Goal: Information Seeking & Learning: Learn about a topic

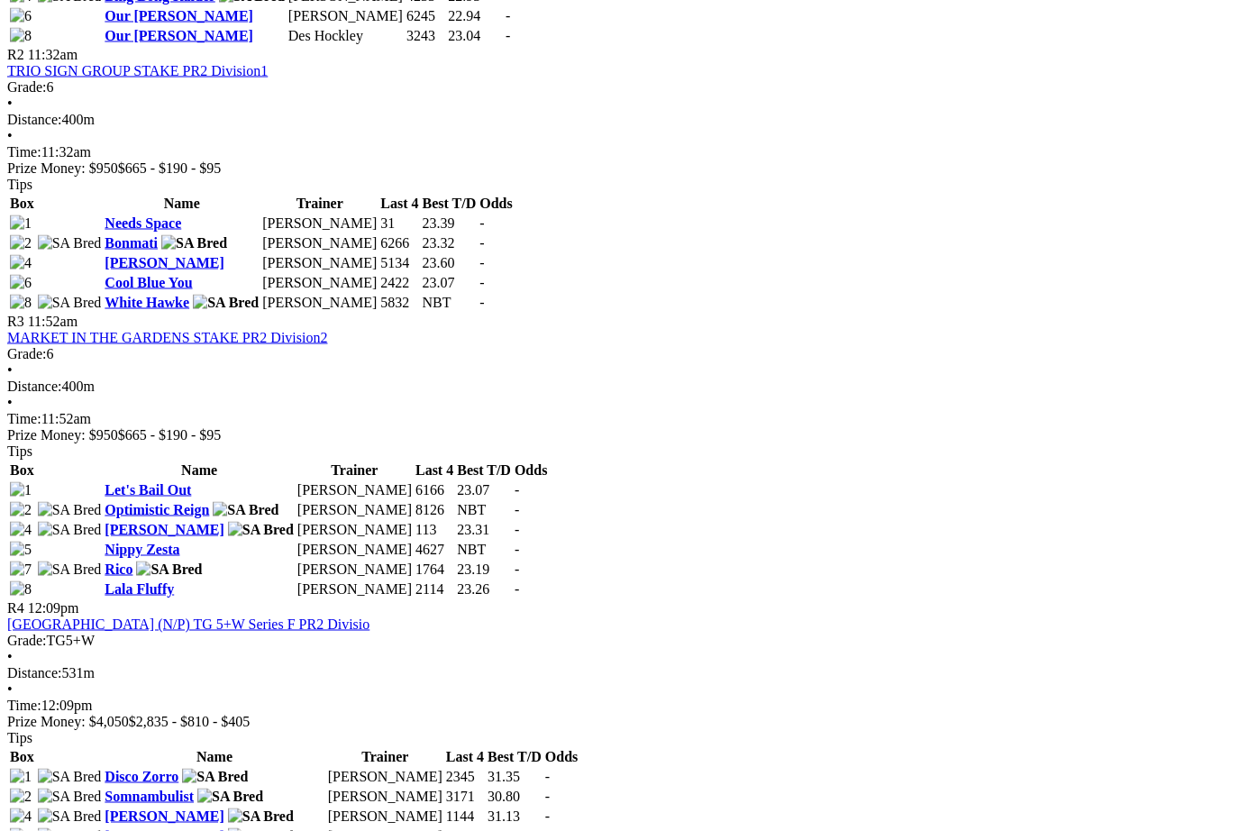
scroll to position [1145, 0]
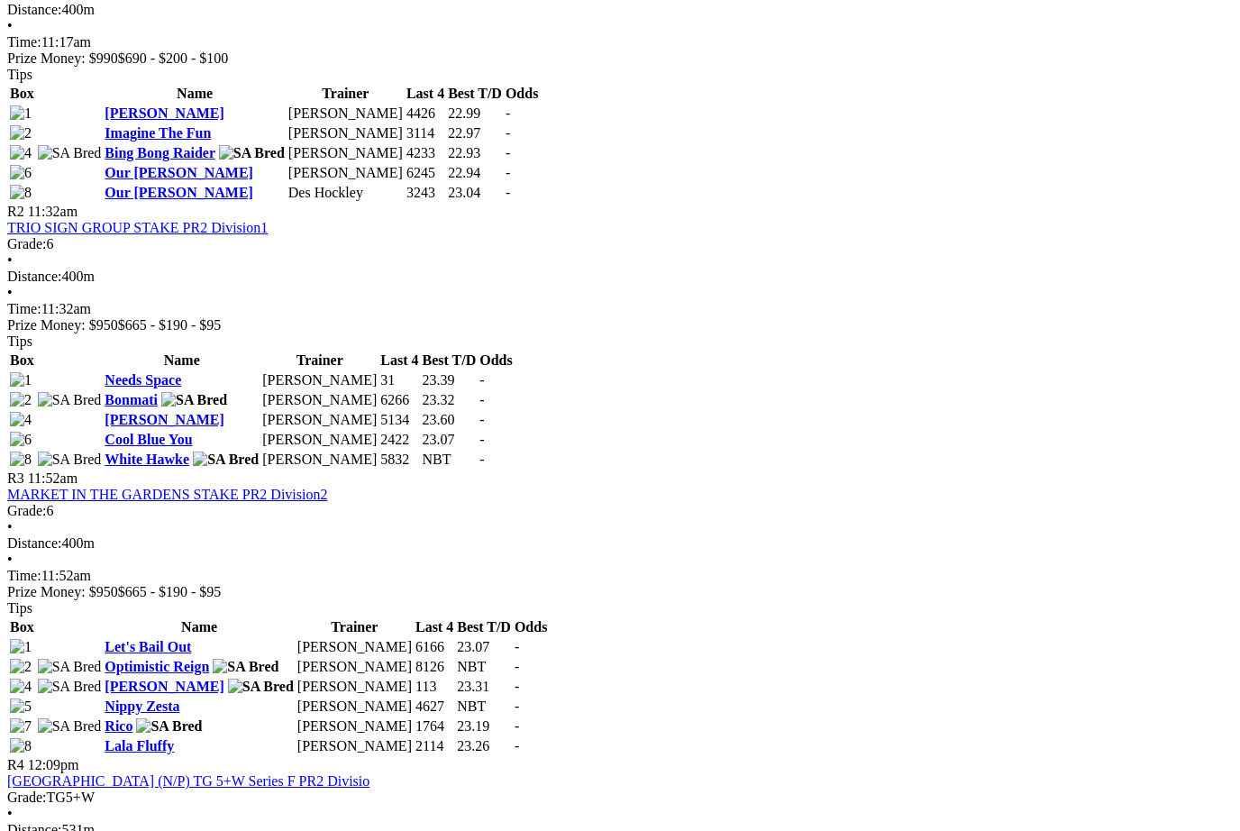
scroll to position [985, 0]
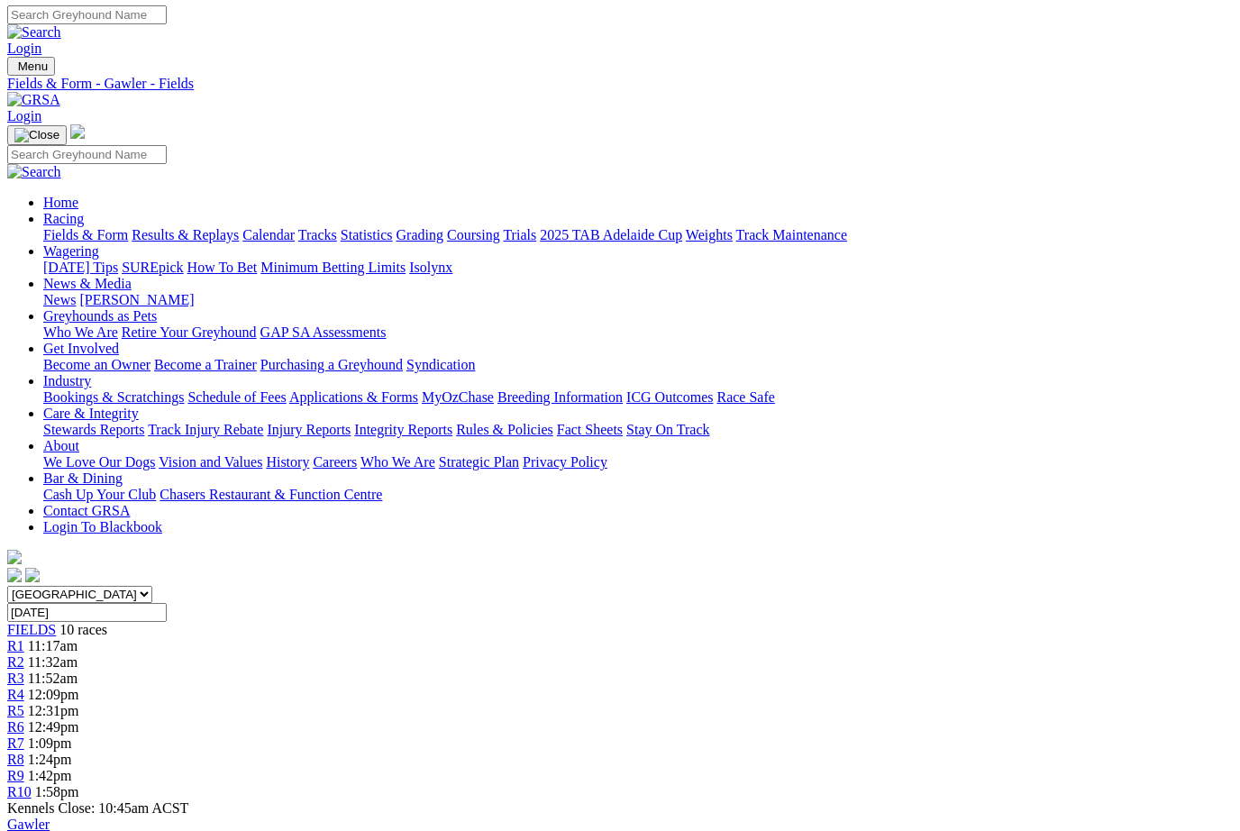
scroll to position [0, 0]
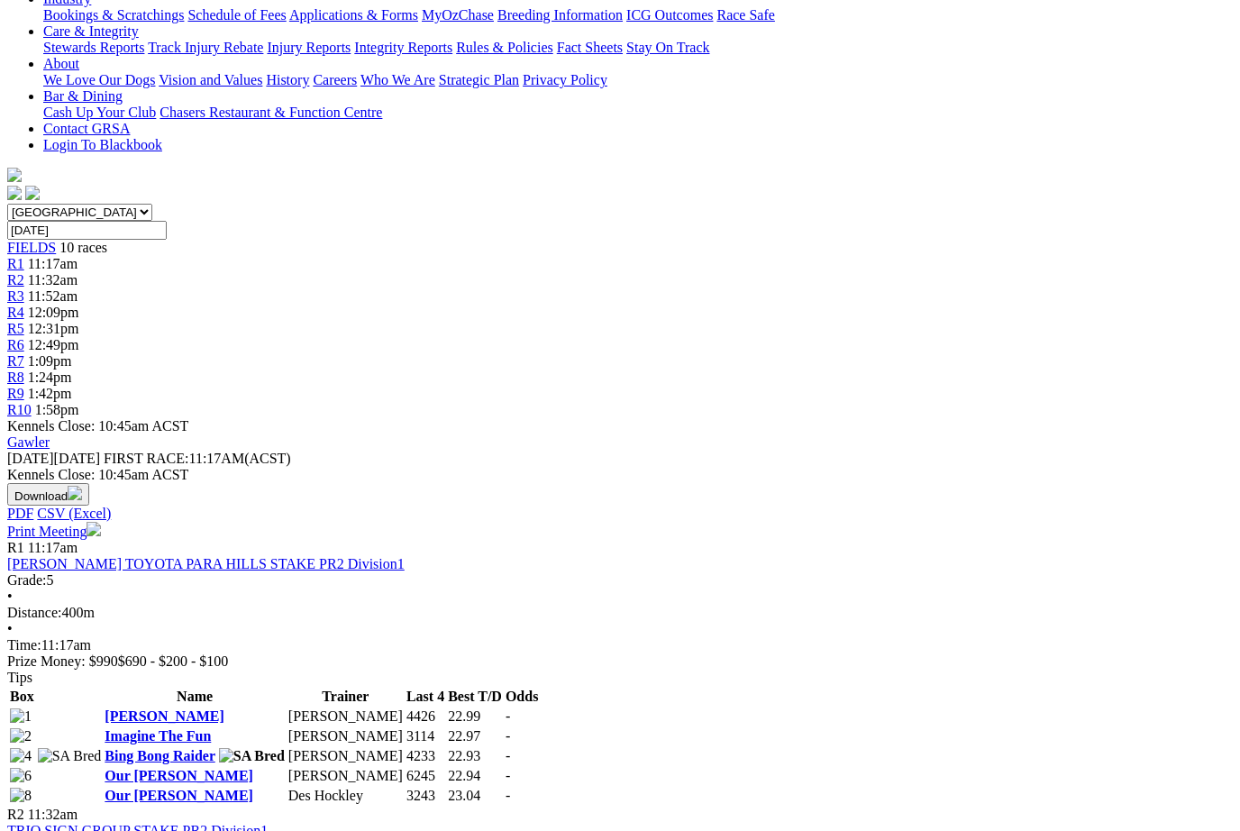
scroll to position [380, 0]
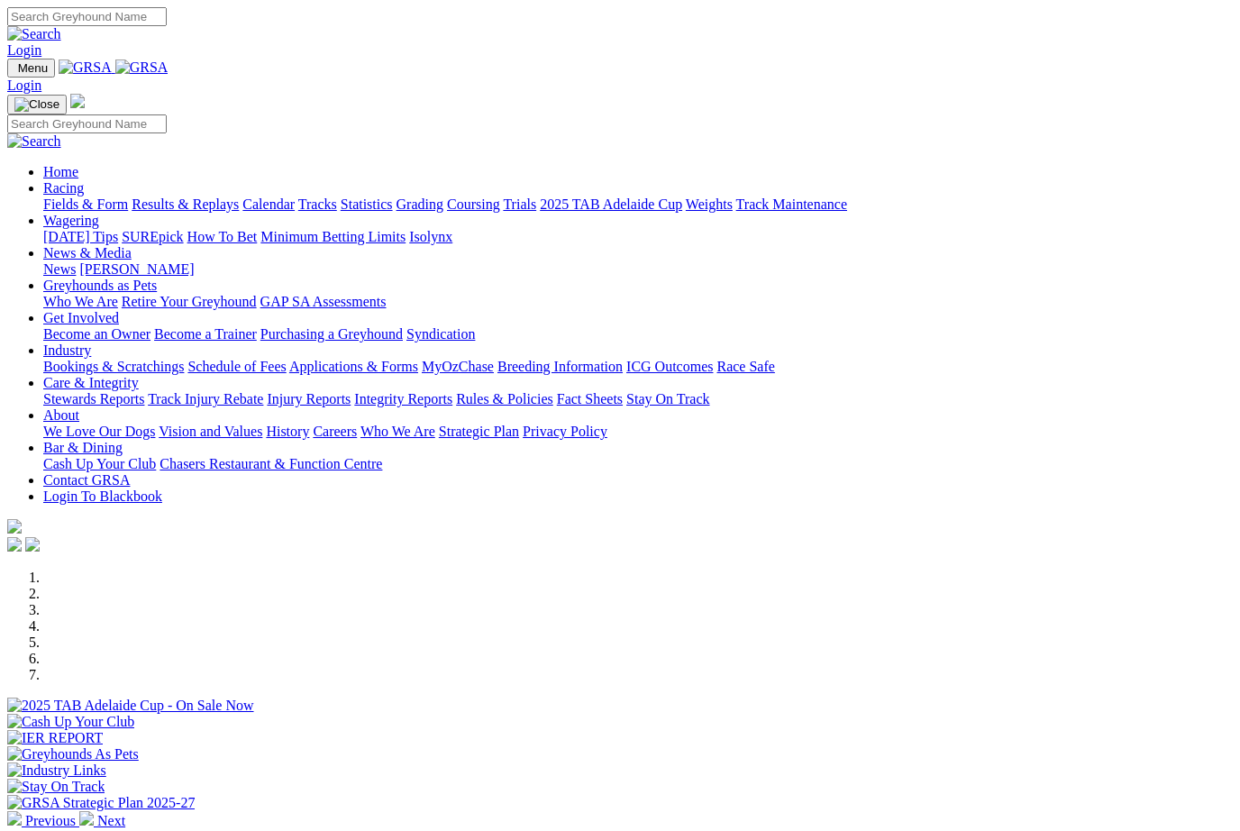
scroll to position [445, 0]
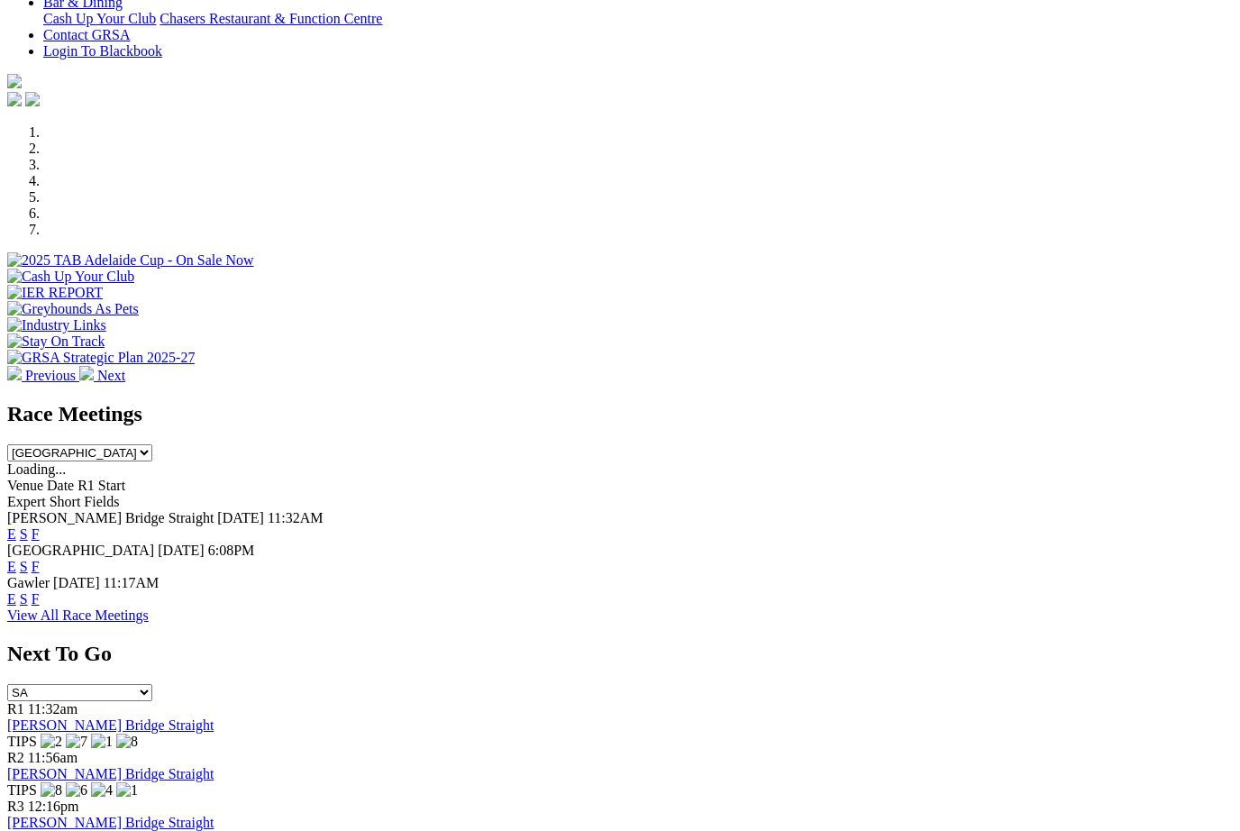
click at [40, 526] on link "F" at bounding box center [36, 533] width 8 height 15
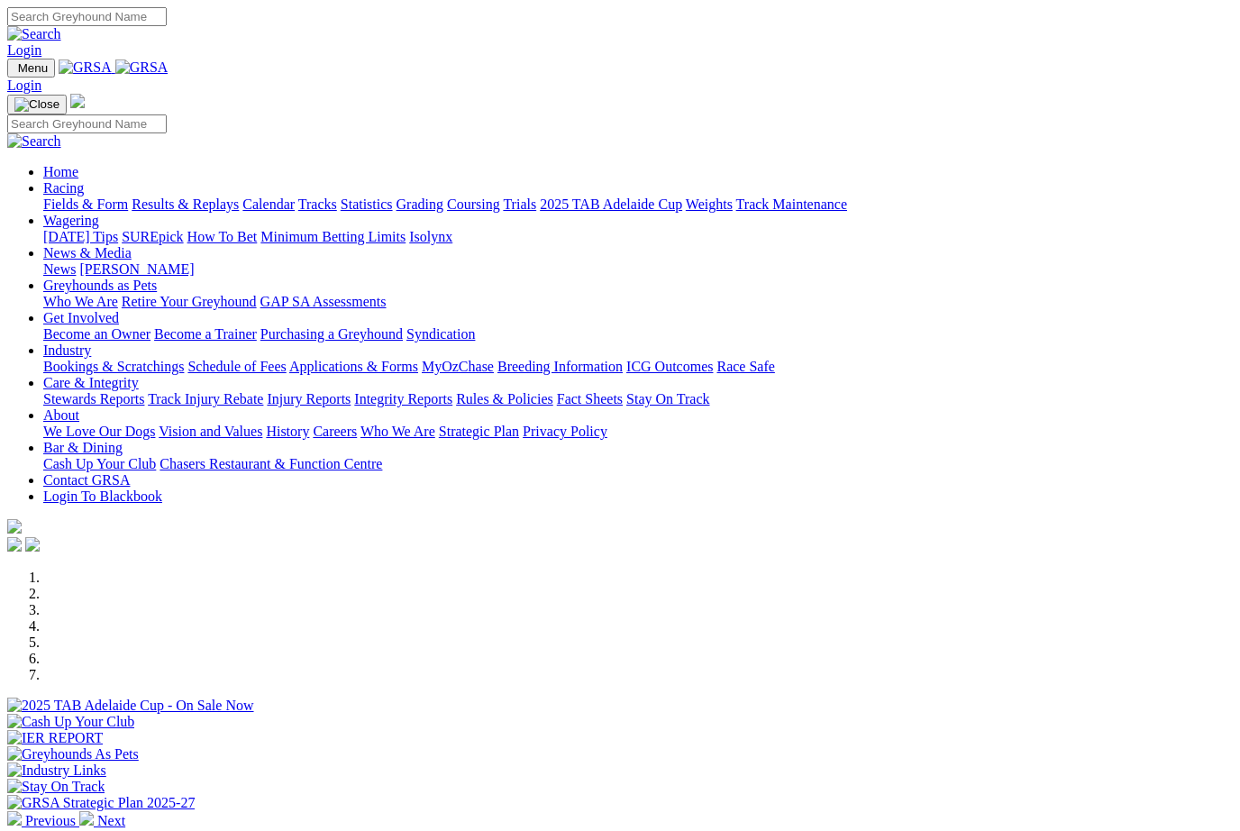
scroll to position [445, 0]
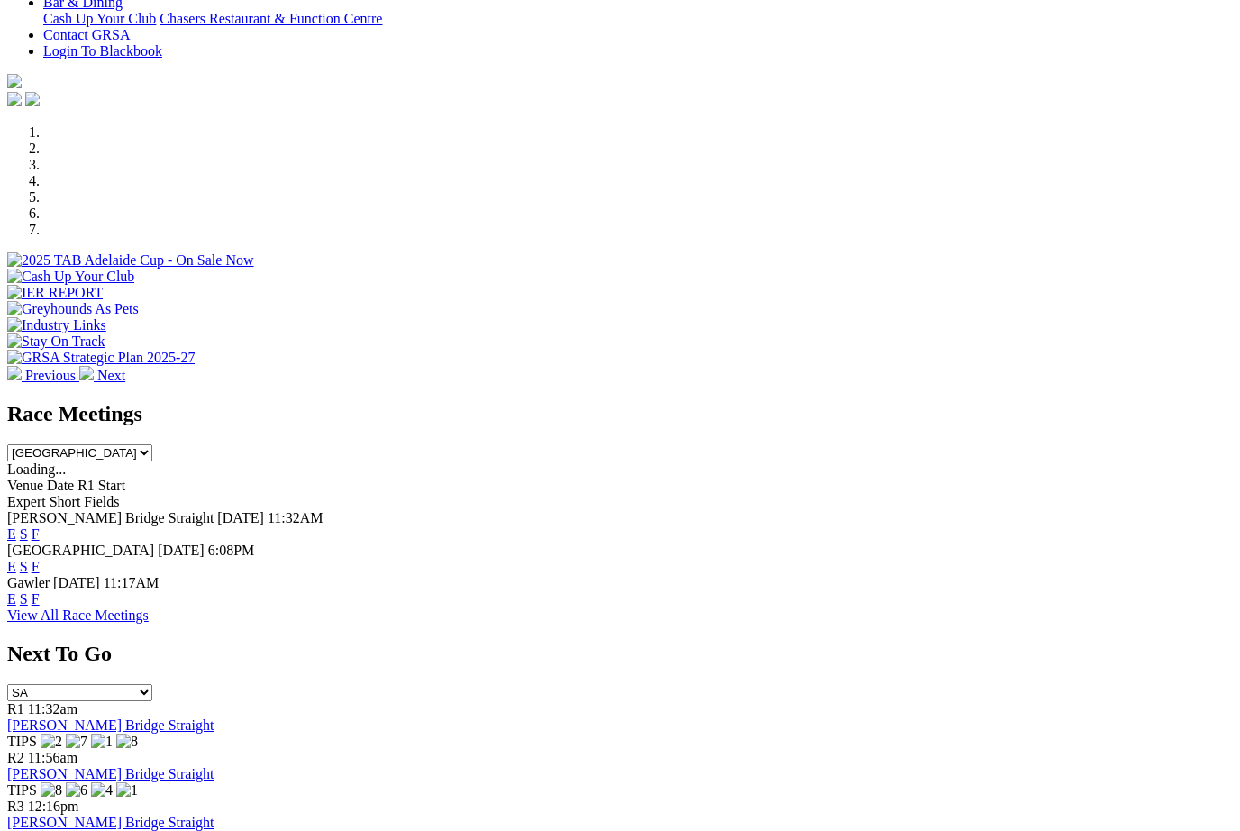
click at [40, 559] on link "F" at bounding box center [36, 566] width 8 height 15
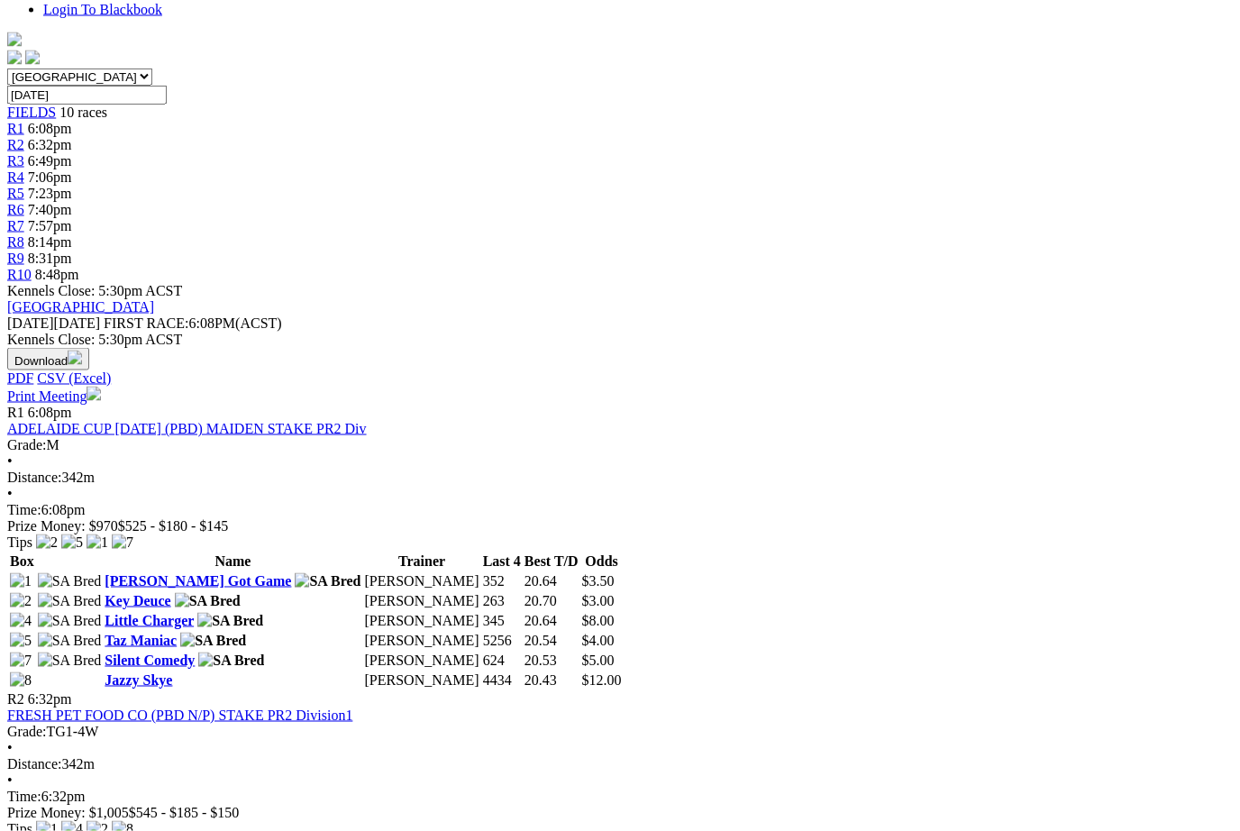
scroll to position [500, 0]
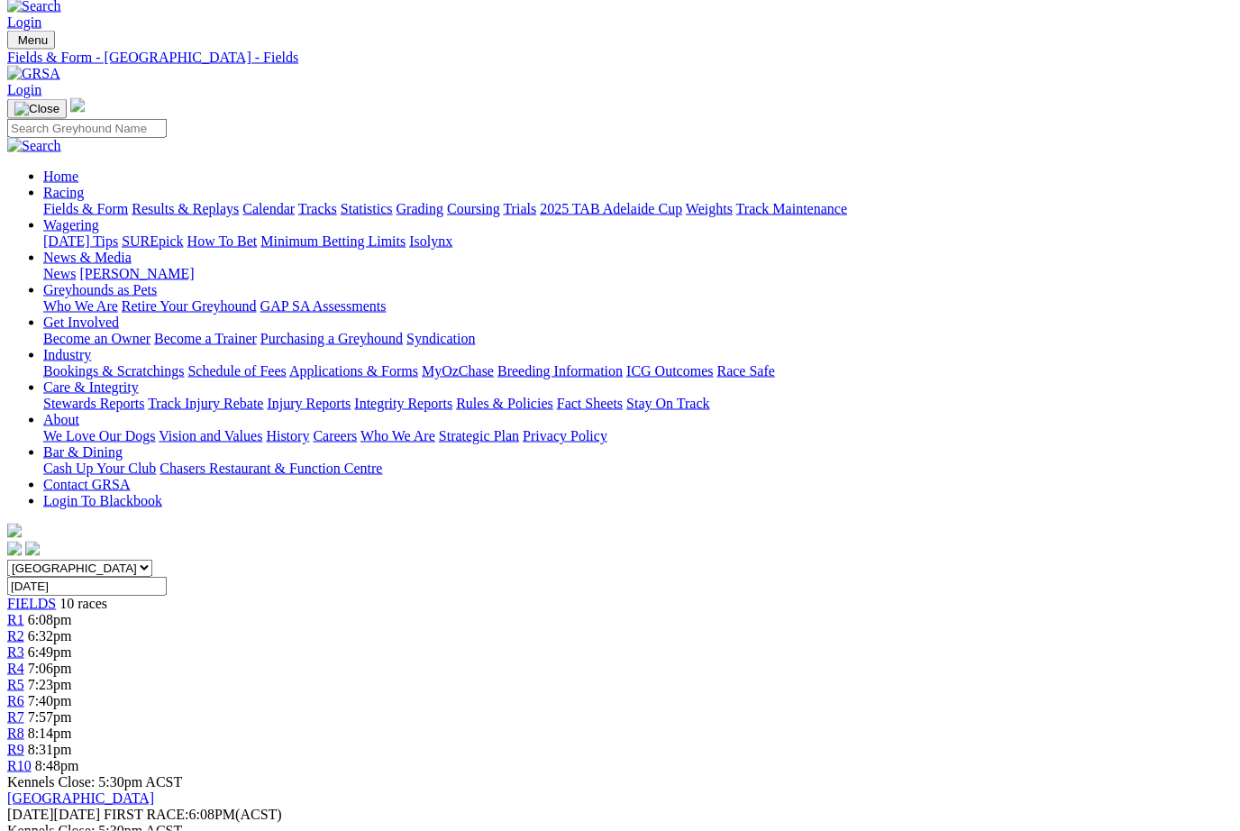
scroll to position [0, 0]
